Goal: Information Seeking & Learning: Learn about a topic

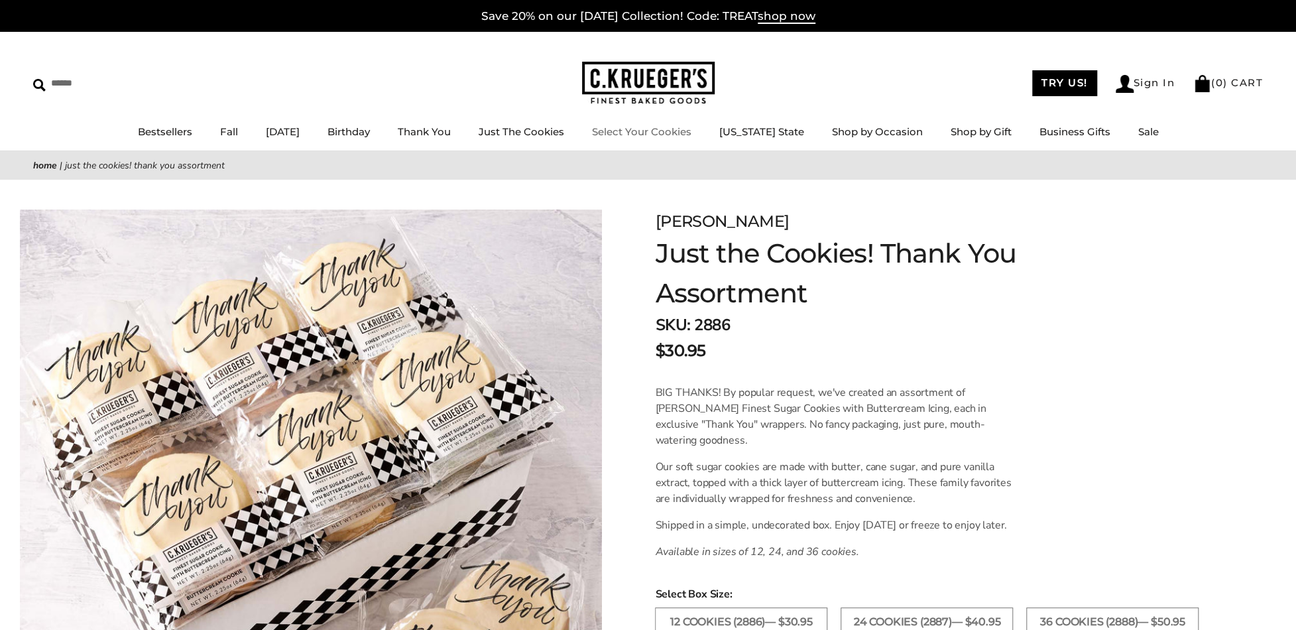
click at [653, 70] on img at bounding box center [648, 83] width 133 height 43
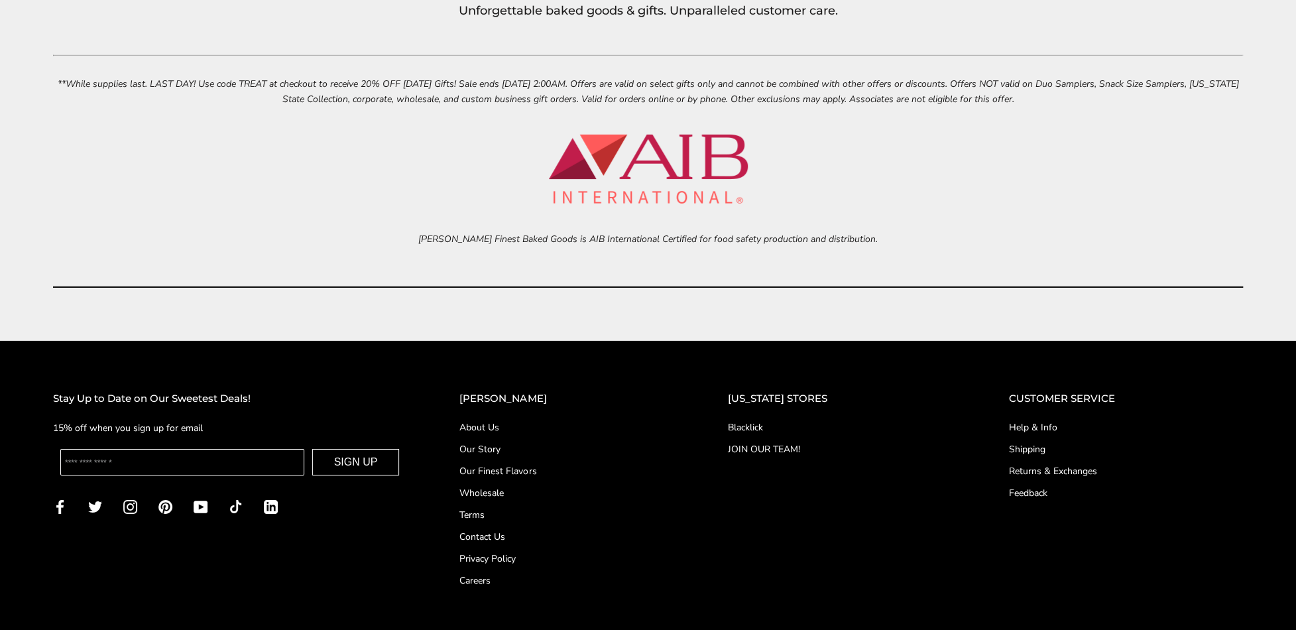
scroll to position [6239, 0]
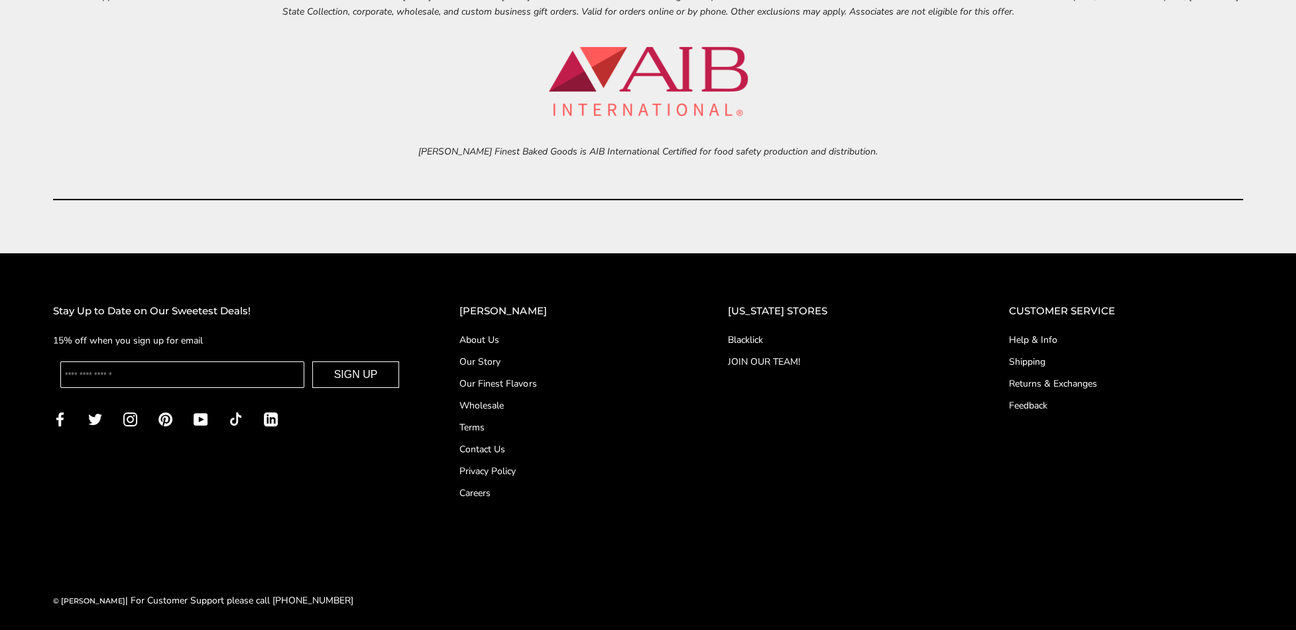
click at [509, 333] on link "About Us" at bounding box center [566, 340] width 215 height 14
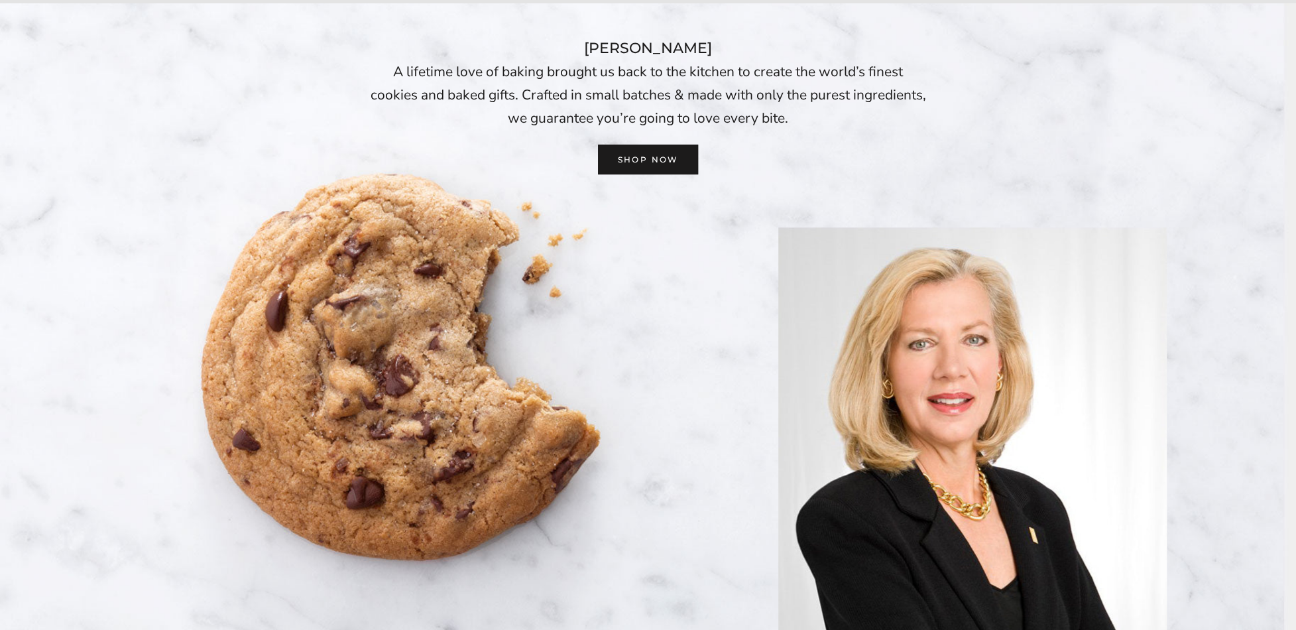
scroll to position [199, 0]
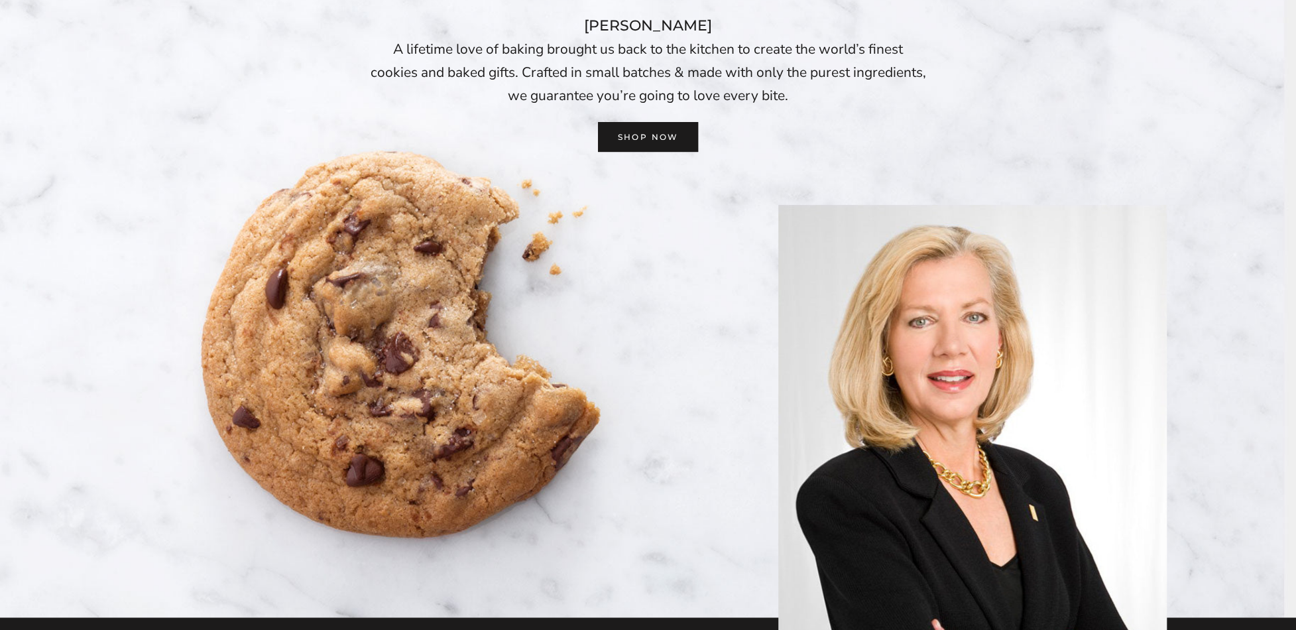
click at [1201, 205] on header "C. KRUEGER’S A lifetime love of baking brought us back to the kitchen to create…" at bounding box center [648, 299] width 1296 height 636
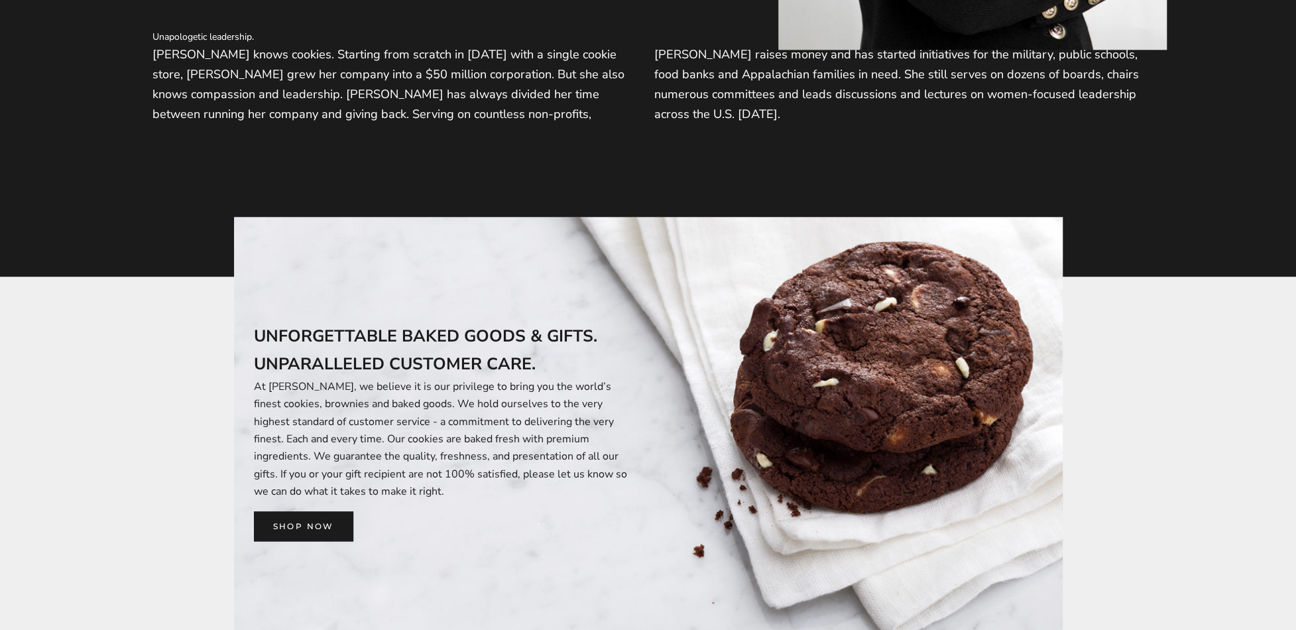
scroll to position [862, 0]
